Goal: Task Accomplishment & Management: Manage account settings

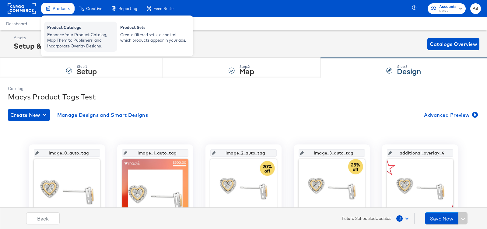
click at [65, 32] on div "Enhance Your Product Catalog, Map Them to Publishers, and Incorporate Overlay D…" at bounding box center [80, 40] width 67 height 17
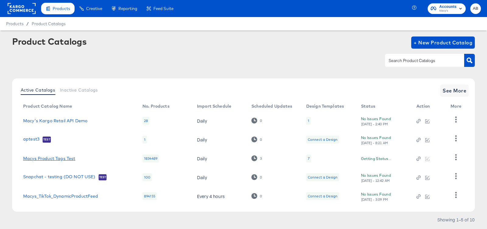
click at [53, 159] on link "Macys Product Tags Test" at bounding box center [49, 158] width 52 height 5
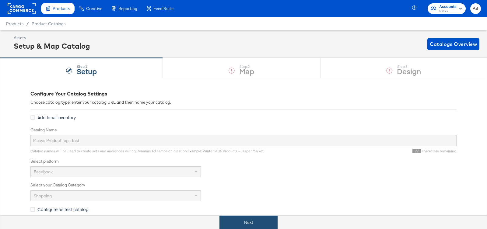
click at [229, 227] on button "Next" at bounding box center [248, 223] width 58 height 14
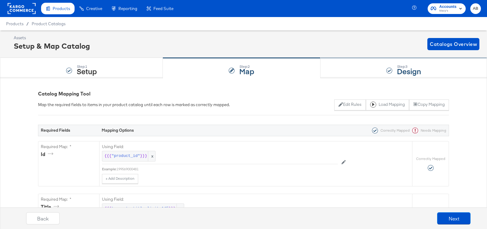
click at [378, 68] on div "Step: 3 Design" at bounding box center [403, 68] width 166 height 20
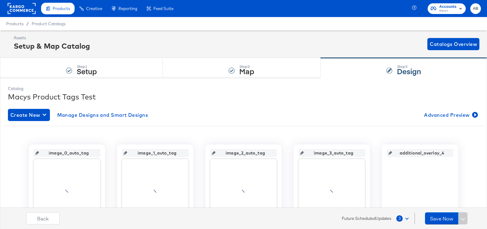
scroll to position [113, 0]
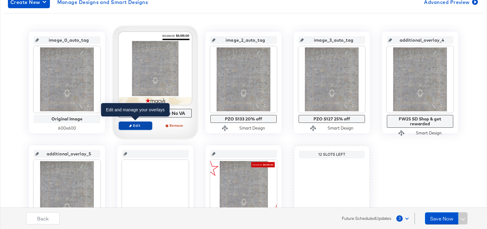
click at [140, 124] on span "Edit" at bounding box center [135, 125] width 28 height 5
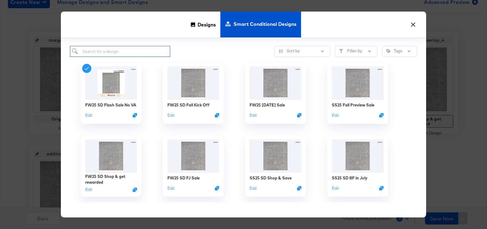
click at [141, 47] on input "search" at bounding box center [120, 51] width 100 height 11
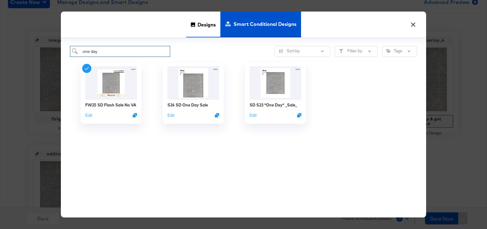
type input "one day"
click at [202, 24] on span "Designs" at bounding box center [206, 24] width 18 height 27
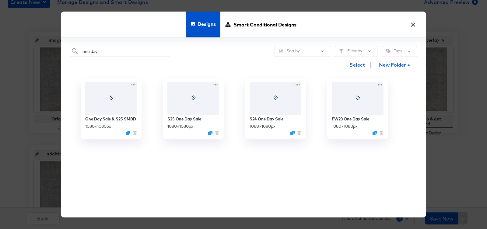
click at [415, 23] on button "×" at bounding box center [412, 23] width 11 height 11
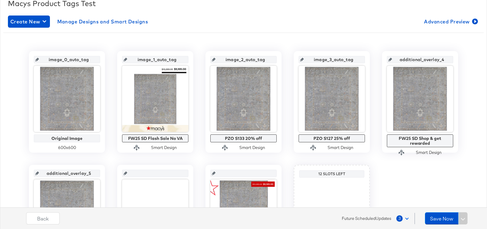
scroll to position [79, 0]
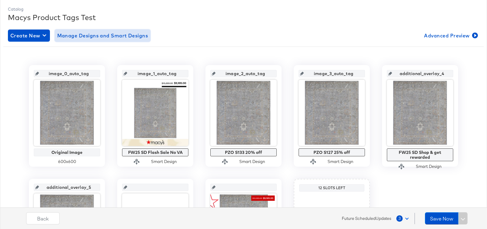
click at [114, 34] on span "Manage Designs and Smart Designs" at bounding box center [102, 35] width 91 height 9
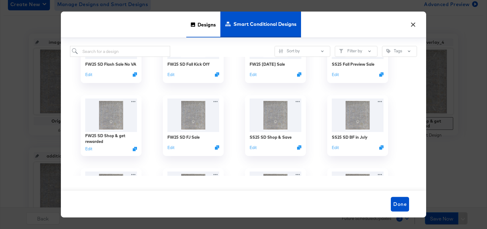
scroll to position [37, 0]
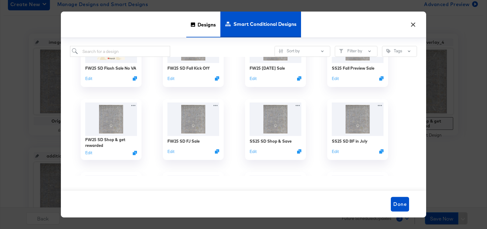
click at [208, 24] on span "Designs" at bounding box center [206, 24] width 18 height 27
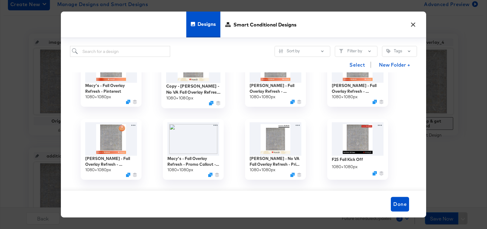
scroll to position [106, 0]
click at [256, 26] on span "Smart Conditional Designs" at bounding box center [264, 24] width 63 height 27
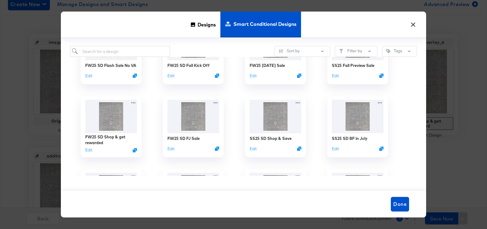
scroll to position [0, 0]
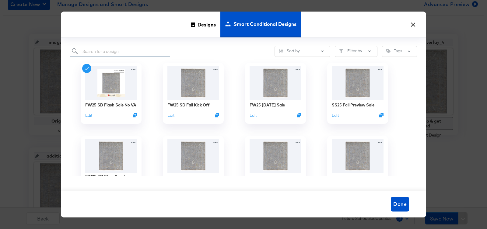
click at [138, 51] on input "search" at bounding box center [120, 51] width 100 height 11
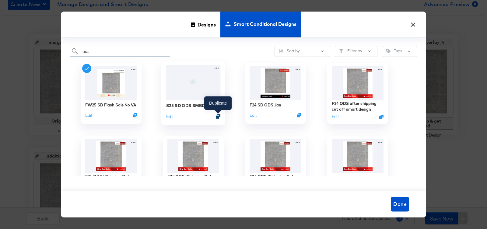
type input "ods"
click at [216, 116] on icon "Duplicate" at bounding box center [218, 116] width 5 height 5
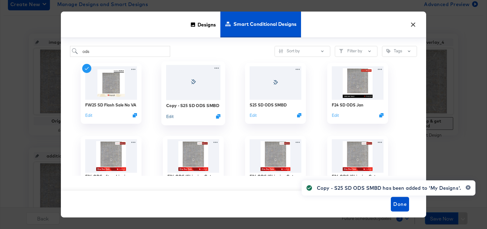
click at [168, 116] on button "Edit" at bounding box center [169, 116] width 7 height 6
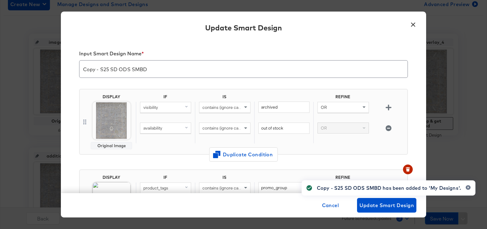
click at [99, 70] on input "Copy - S25 SD ODS SMBD" at bounding box center [243, 66] width 328 height 17
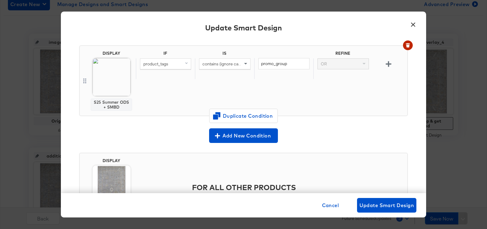
scroll to position [116, 0]
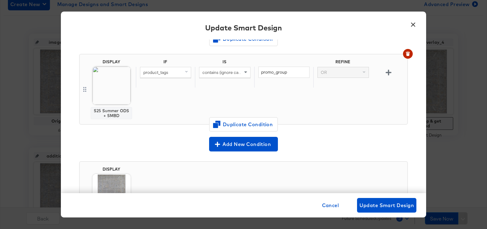
type input "F25 SD ODS SMBD"
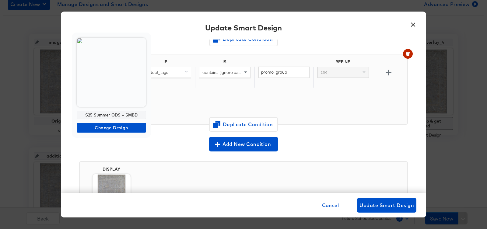
click at [120, 82] on img at bounding box center [111, 72] width 69 height 69
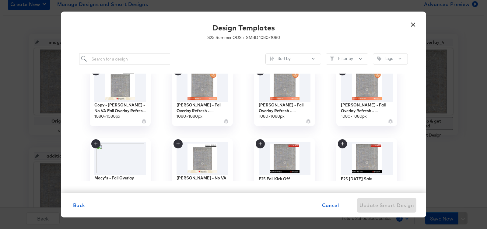
scroll to position [104, 0]
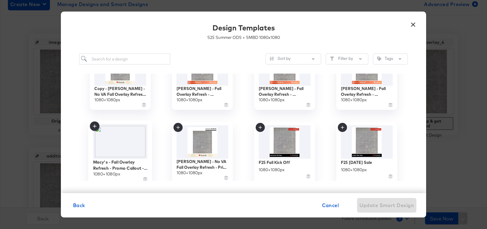
click at [121, 136] on img at bounding box center [120, 141] width 54 height 35
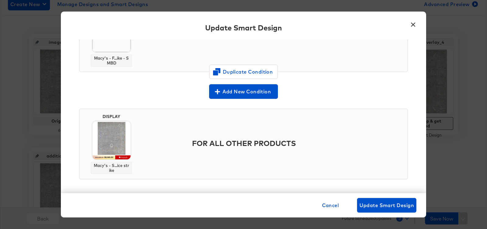
scroll to position [166, 0]
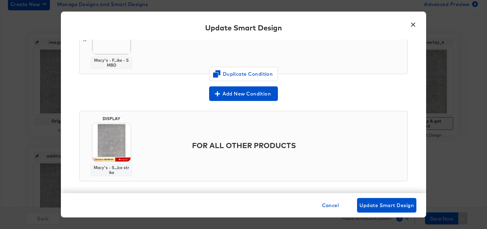
click at [109, 140] on img at bounding box center [111, 143] width 38 height 38
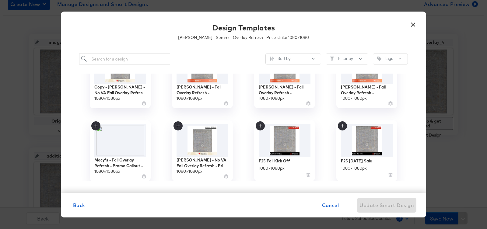
scroll to position [137, 0]
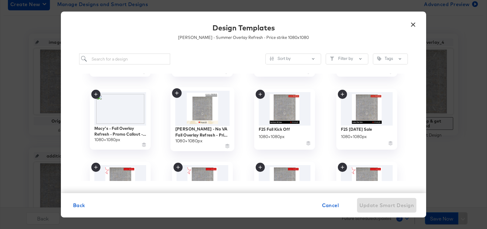
click at [198, 113] on img at bounding box center [202, 108] width 54 height 35
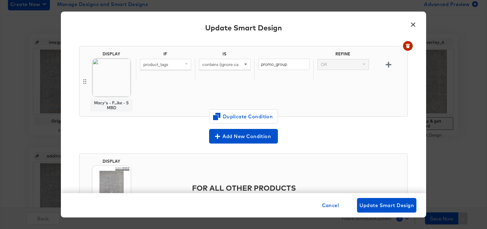
scroll to position [124, 0]
click at [379, 204] on span "Update Smart Design" at bounding box center [386, 205] width 54 height 9
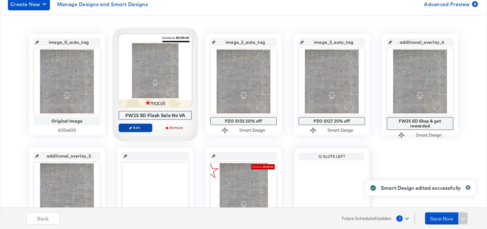
click at [142, 129] on span "Edit" at bounding box center [135, 127] width 28 height 5
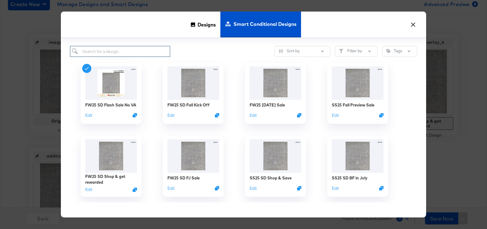
click at [128, 56] on input "search" at bounding box center [120, 51] width 100 height 11
type input "ods"
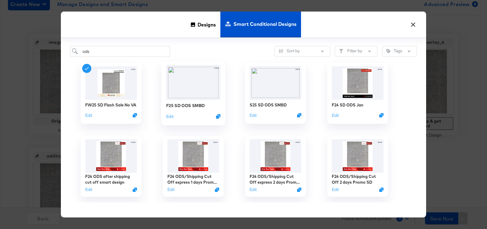
click at [196, 88] on img at bounding box center [193, 82] width 54 height 35
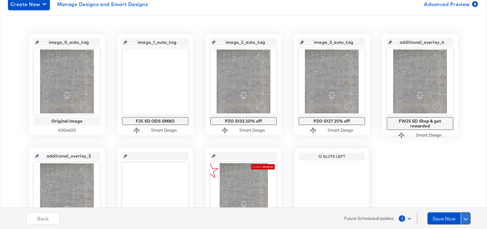
click at [466, 217] on span at bounding box center [465, 218] width 4 height 4
click at [459, 208] on div "Schedule Save" at bounding box center [451, 207] width 28 height 6
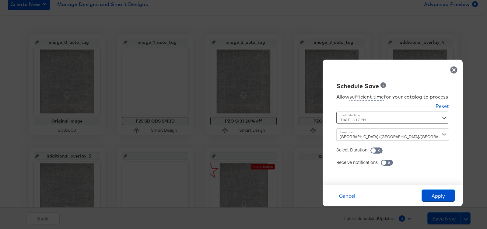
click at [398, 123] on div "[DATE] 3:17 PM ‹ [DATE] › Su Mo Tu We Th Fr Sa 31 1 2 3 4 5 6 7 8 9 10 11 12 13…" at bounding box center [377, 118] width 82 height 12
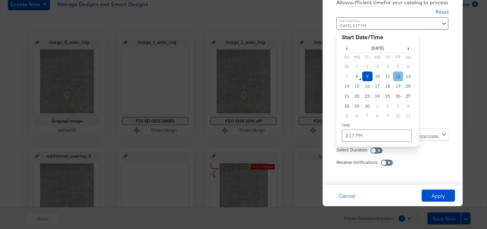
click at [397, 73] on td "12" at bounding box center [398, 76] width 10 height 10
click at [369, 138] on td "3:17 PM" at bounding box center [377, 136] width 70 height 12
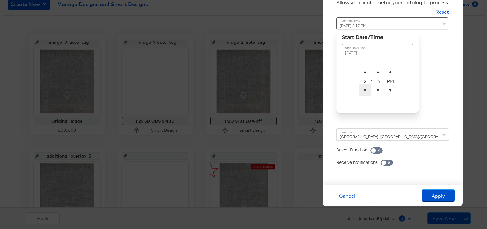
click at [364, 92] on span "▼" at bounding box center [365, 90] width 12 height 12
click at [377, 93] on span "▼" at bounding box center [378, 90] width 12 height 12
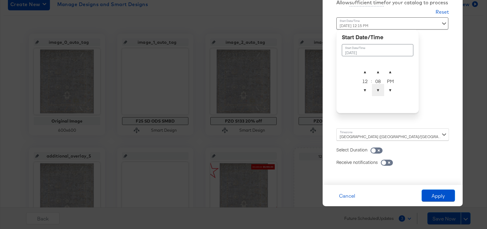
click at [377, 93] on span "▼" at bounding box center [378, 90] width 12 height 12
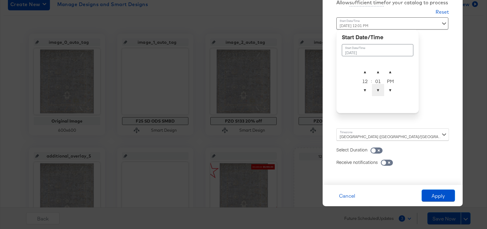
click at [377, 93] on span "▼" at bounding box center [378, 90] width 12 height 12
click at [390, 95] on span "▼" at bounding box center [390, 90] width 12 height 12
type input "[DATE] 12:00 AM"
click at [394, 135] on div "[GEOGRAPHIC_DATA] ([GEOGRAPHIC_DATA]/[GEOGRAPHIC_DATA])" at bounding box center [392, 134] width 113 height 12
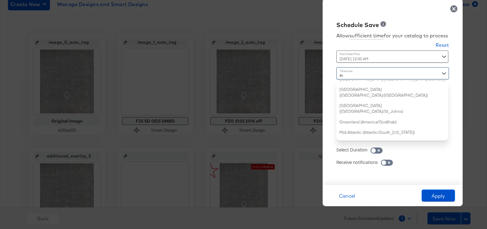
scroll to position [68, 0]
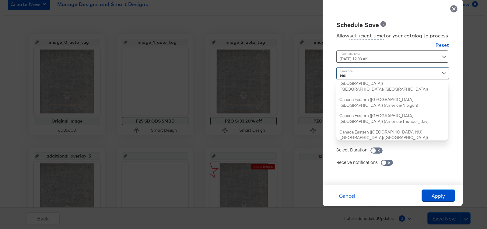
type input "east"
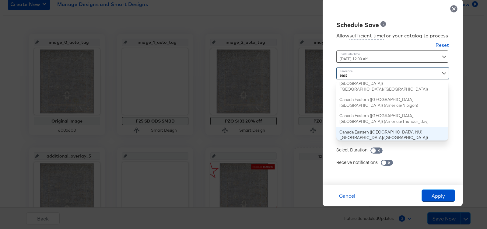
scroll to position [0, 0]
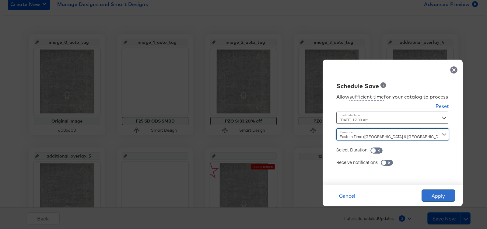
click at [434, 194] on button "Apply" at bounding box center [437, 196] width 33 height 12
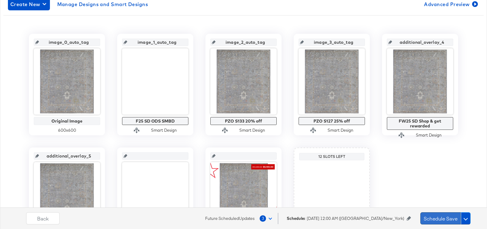
click at [436, 223] on button "Schedule Save" at bounding box center [440, 218] width 40 height 12
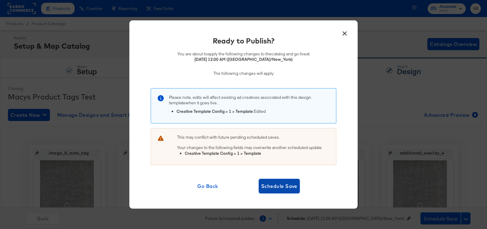
click at [299, 190] on button "Schedule Save" at bounding box center [279, 186] width 41 height 15
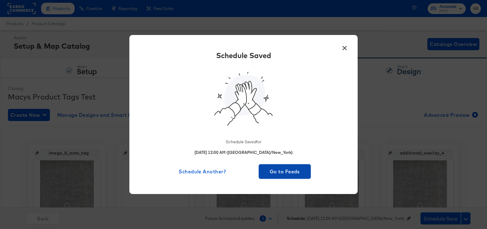
click at [290, 167] on button "Go to Feeds" at bounding box center [285, 171] width 52 height 15
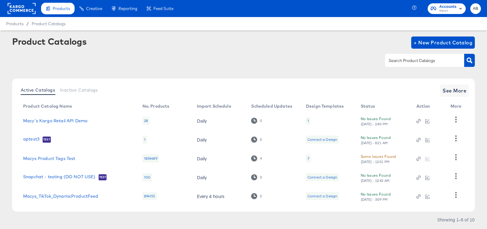
click at [22, 5] on rect at bounding box center [22, 8] width 28 height 11
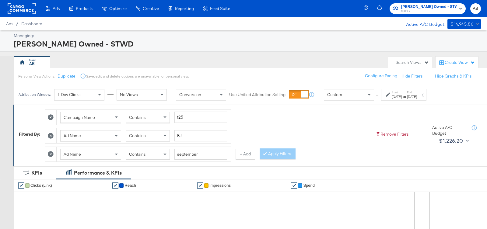
click at [53, 152] on icon at bounding box center [51, 154] width 6 height 6
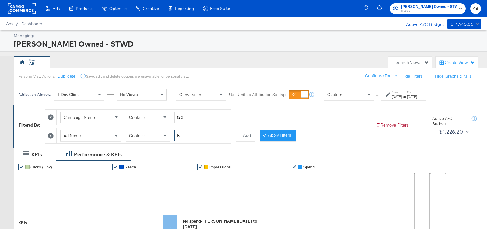
drag, startPoint x: 194, startPoint y: 131, endPoint x: 133, endPoint y: 131, distance: 61.2
click at [133, 131] on div "Ad Name Contains FJ" at bounding box center [143, 135] width 167 height 11
type input "pzo"
click at [278, 134] on button "Apply Filters" at bounding box center [278, 135] width 36 height 11
click at [399, 94] on div "Jun 15th 2025" at bounding box center [397, 96] width 10 height 5
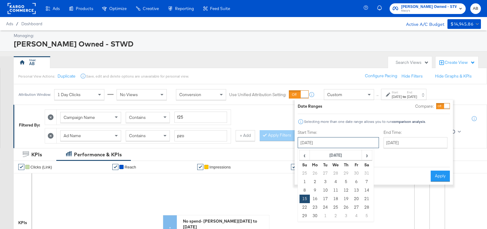
click at [339, 143] on input "June 15th 2025" at bounding box center [338, 142] width 81 height 11
click at [364, 154] on span "›" at bounding box center [366, 155] width 9 height 9
click at [356, 171] on td "5" at bounding box center [356, 173] width 10 height 9
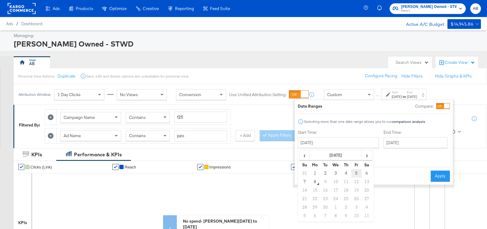
type input "September 5th 2025"
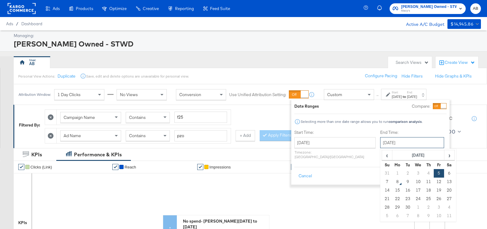
click at [412, 144] on input "September 5th 2025" at bounding box center [412, 142] width 64 height 11
click at [392, 182] on td "8" at bounding box center [397, 182] width 10 height 9
type input "September 8th 2025"
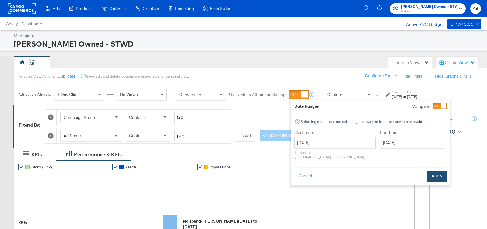
click at [434, 171] on button "Apply" at bounding box center [436, 176] width 19 height 11
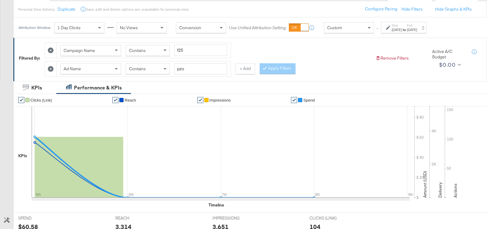
scroll to position [65, 0]
